Goal: Transaction & Acquisition: Download file/media

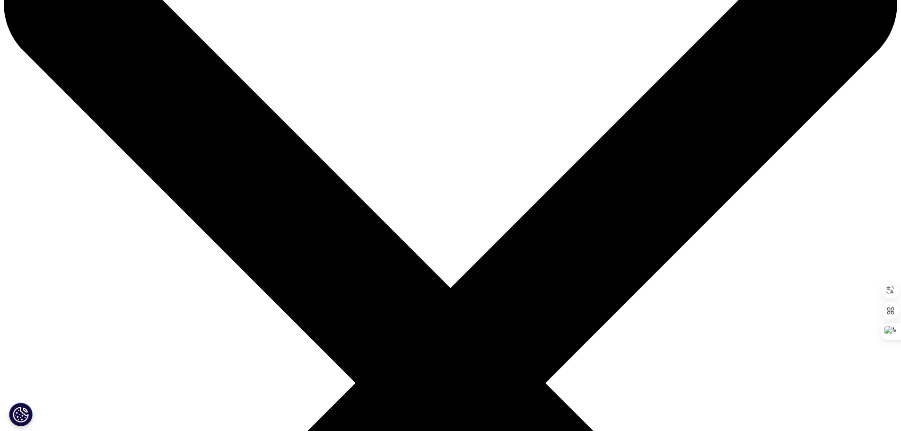
scroll to position [47, 0]
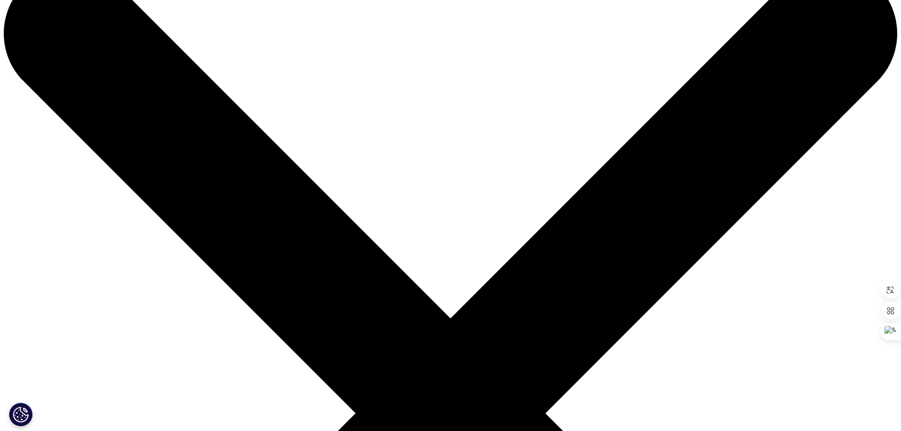
drag, startPoint x: 176, startPoint y: 78, endPoint x: 454, endPoint y: 184, distance: 296.8
copy div "Unlocking Pharmaceutical Potential: The Growing Role of Thai Clinics"
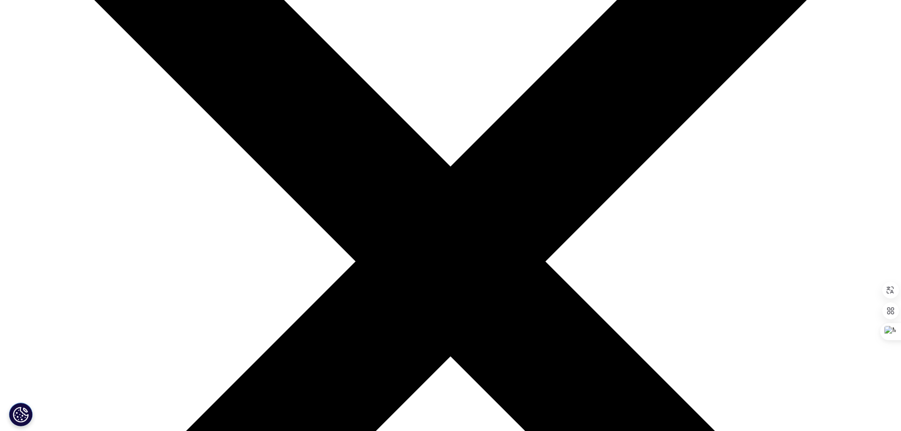
scroll to position [0, 0]
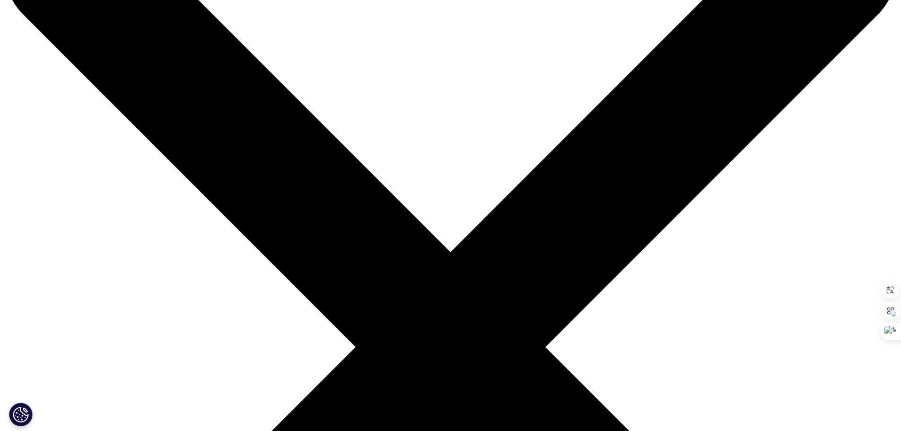
scroll to position [284, 0]
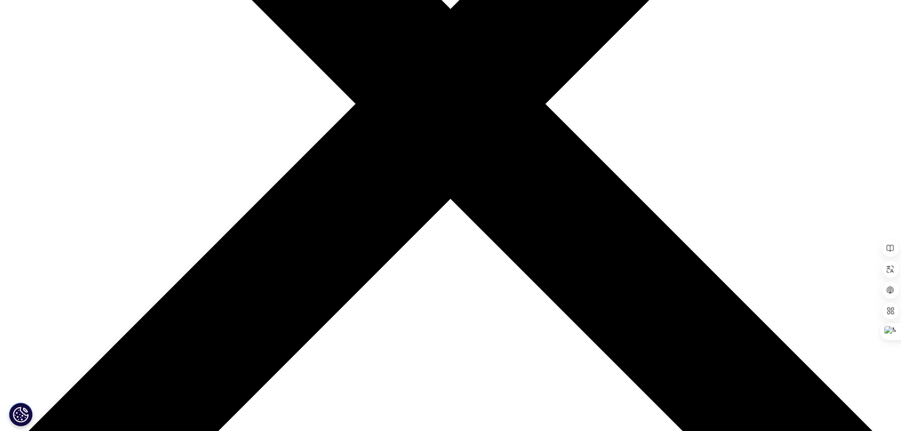
scroll to position [378, 0]
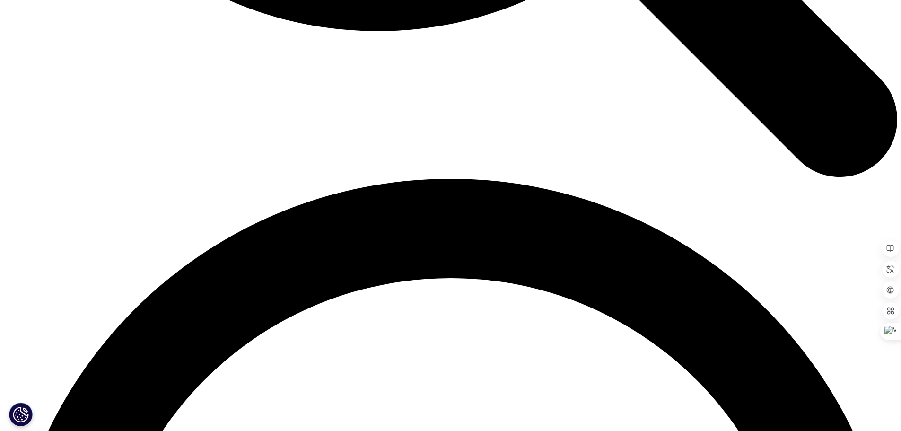
scroll to position [1635, 0]
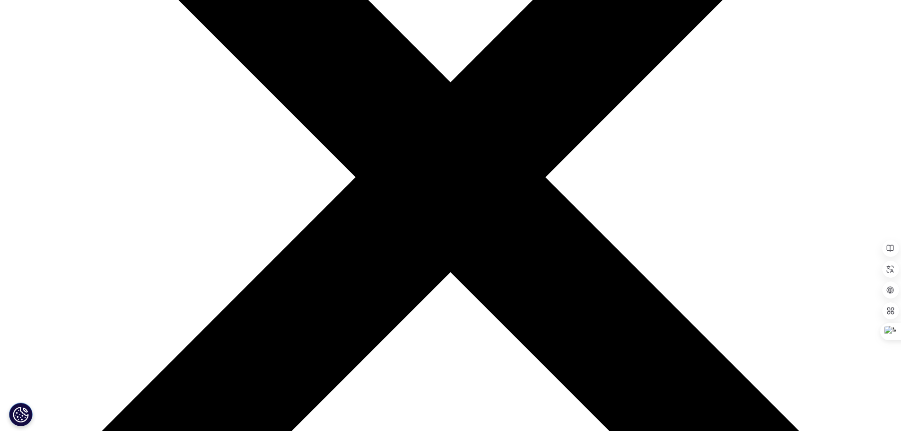
scroll to position [284, 0]
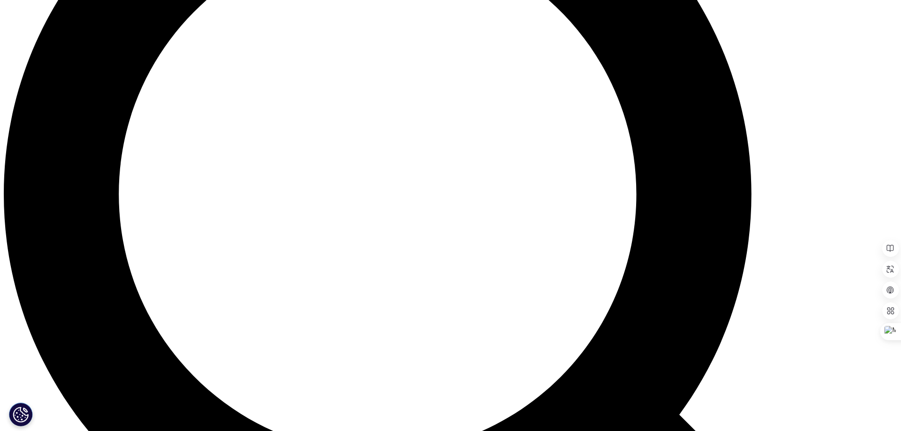
scroll to position [1112, 0]
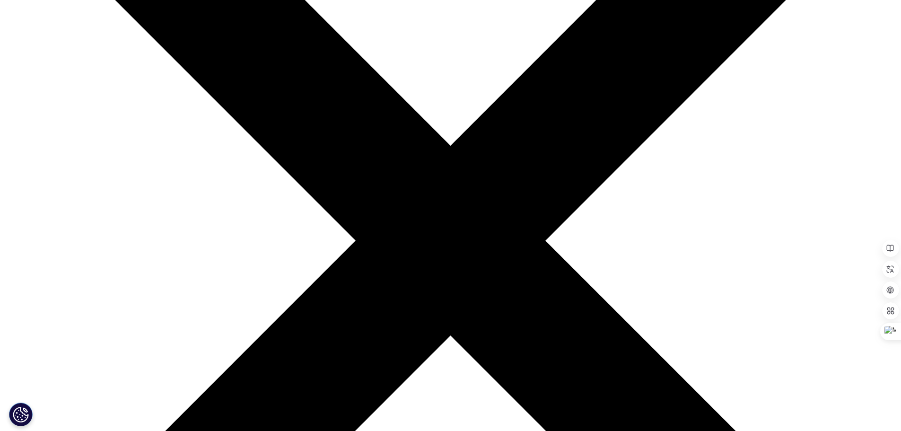
scroll to position [331, 0]
